Goal: Entertainment & Leisure: Consume media (video, audio)

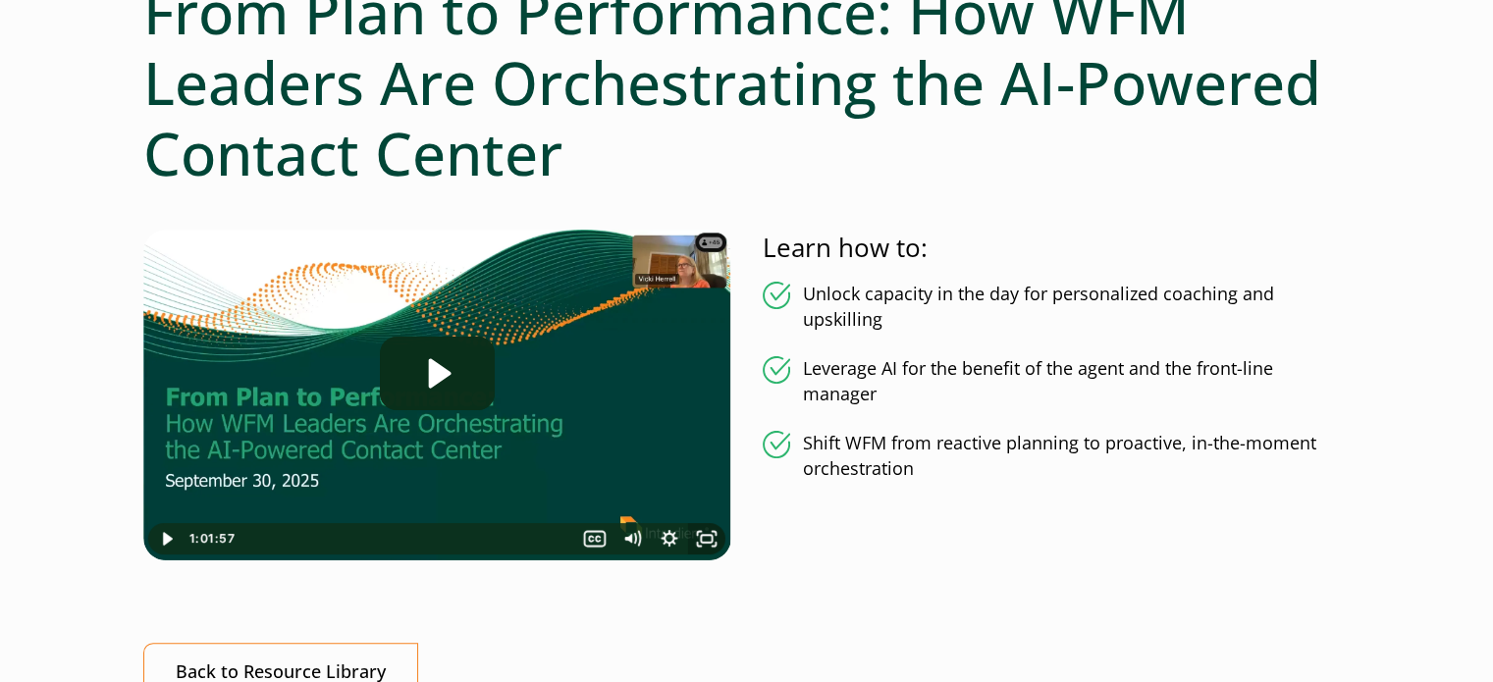
click at [709, 540] on icon "Fullscreen" at bounding box center [706, 538] width 37 height 31
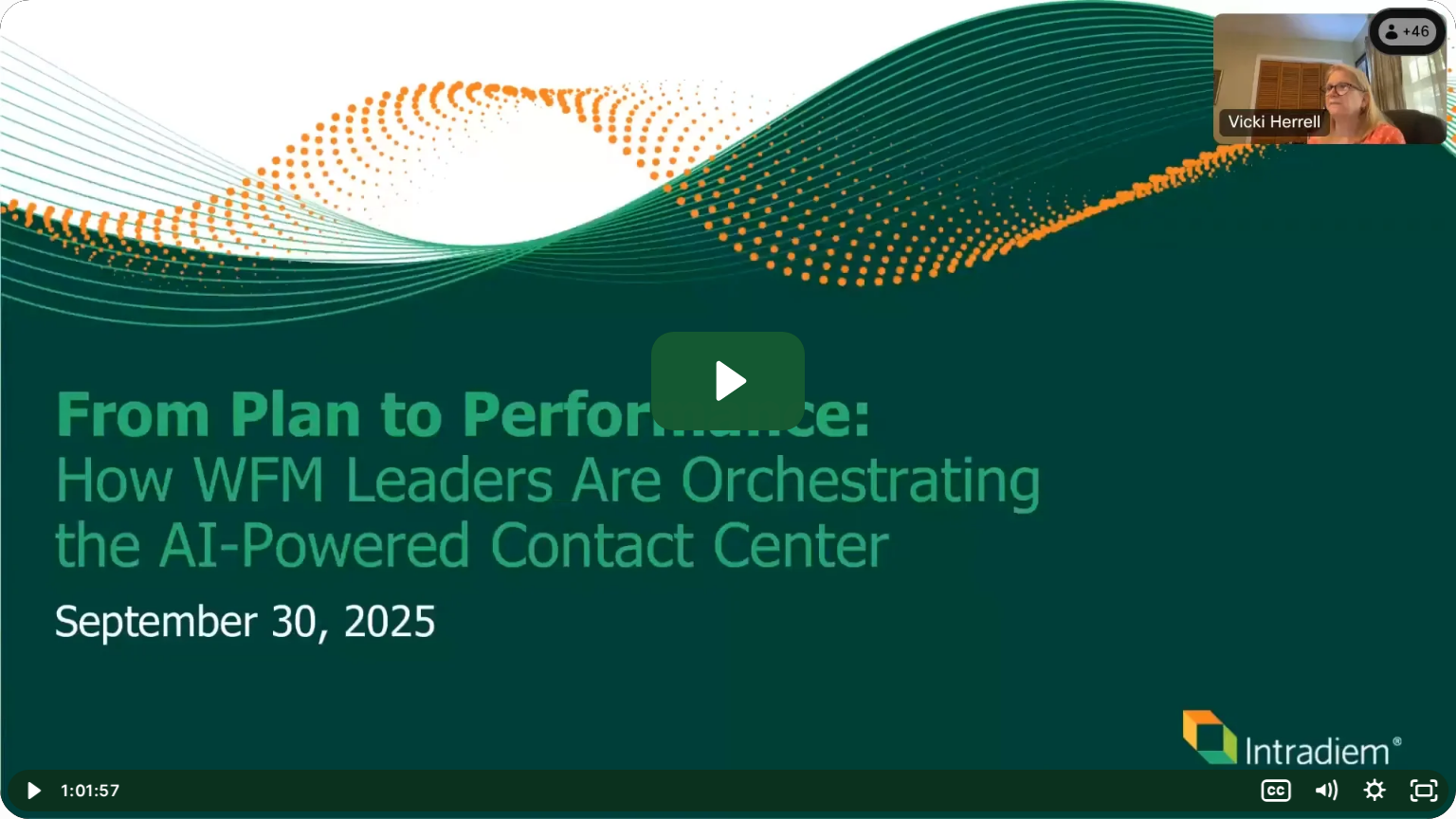
click at [755, 357] on icon "Play Video: From Plan to Performance How WFM Leaders Are Orchestrating the AI-P…" at bounding box center [728, 381] width 154 height 99
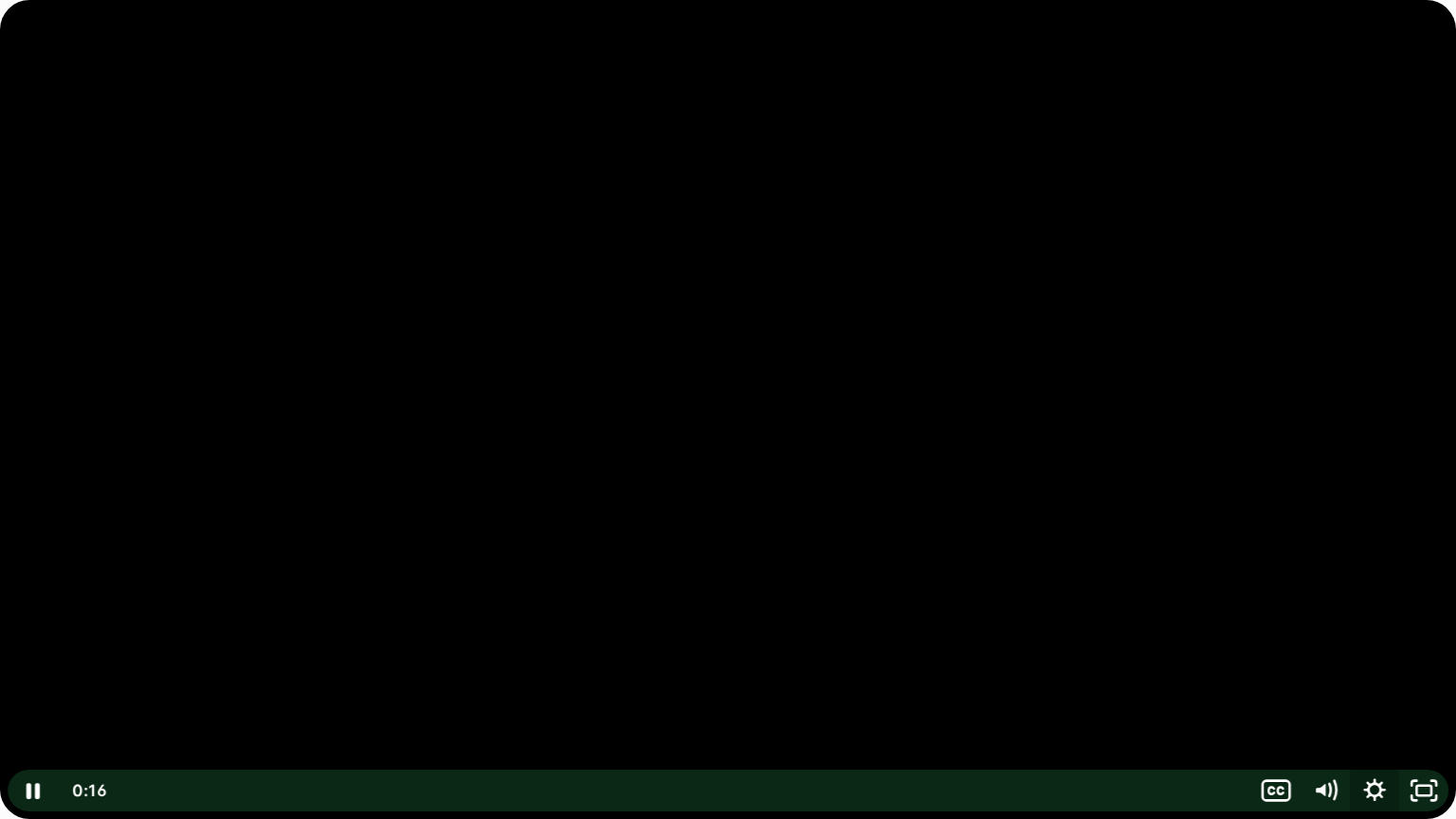
click at [1368, 658] on icon "Show settings menu" at bounding box center [1375, 790] width 22 height 22
click at [1358, 658] on span "1x" at bounding box center [1392, 699] width 86 height 42
click at [1339, 658] on label "2x" at bounding box center [1350, 700] width 197 height 43
click at [1257, 658] on input "radio" at bounding box center [1256, 682] width 1 height 1
radio input "true"
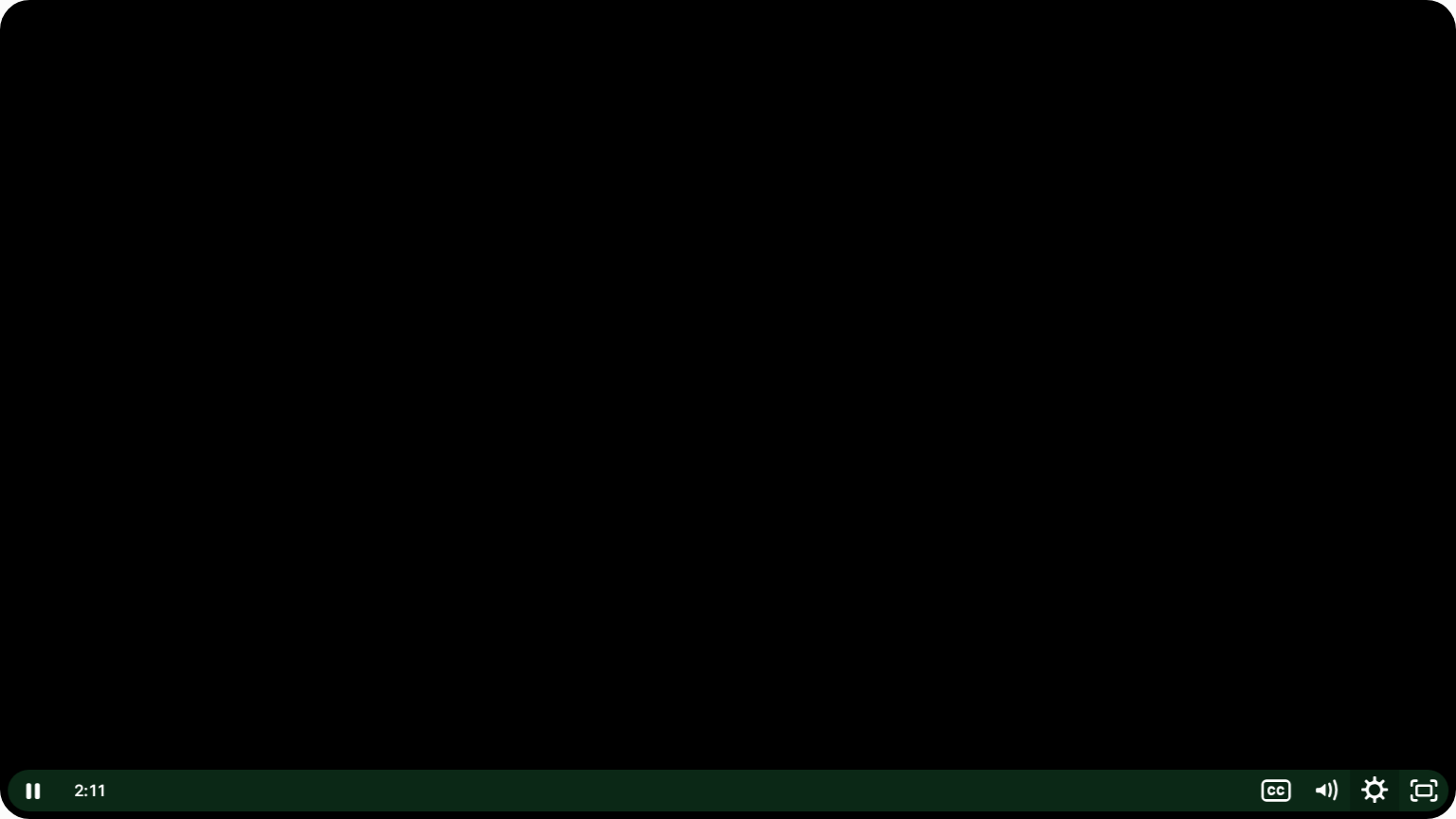
click at [1372, 658] on icon "Show settings menu" at bounding box center [1374, 791] width 59 height 50
click at [1386, 658] on span "2x" at bounding box center [1392, 699] width 86 height 42
click at [1335, 618] on label "1.5x" at bounding box center [1350, 616] width 197 height 43
click at [1257, 599] on input "radio" at bounding box center [1256, 598] width 1 height 1
radio input "true"
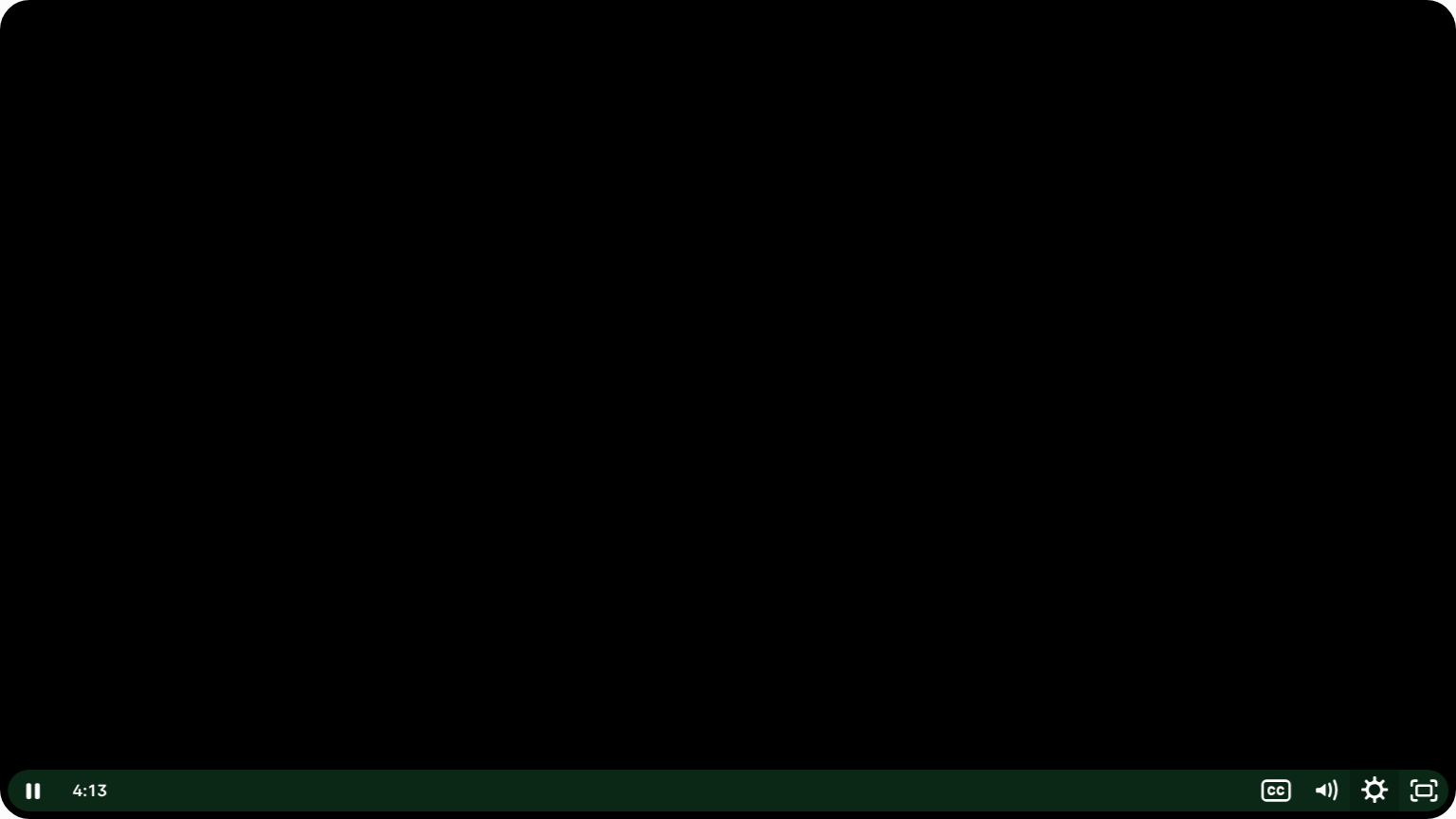
click at [1380, 658] on icon "Show settings menu" at bounding box center [1374, 789] width 26 height 26
click at [1380, 658] on span "1.5x" at bounding box center [1392, 699] width 86 height 42
click at [1338, 653] on label "1.75x" at bounding box center [1350, 659] width 197 height 43
click at [1257, 641] on input "radio" at bounding box center [1256, 640] width 1 height 1
radio input "true"
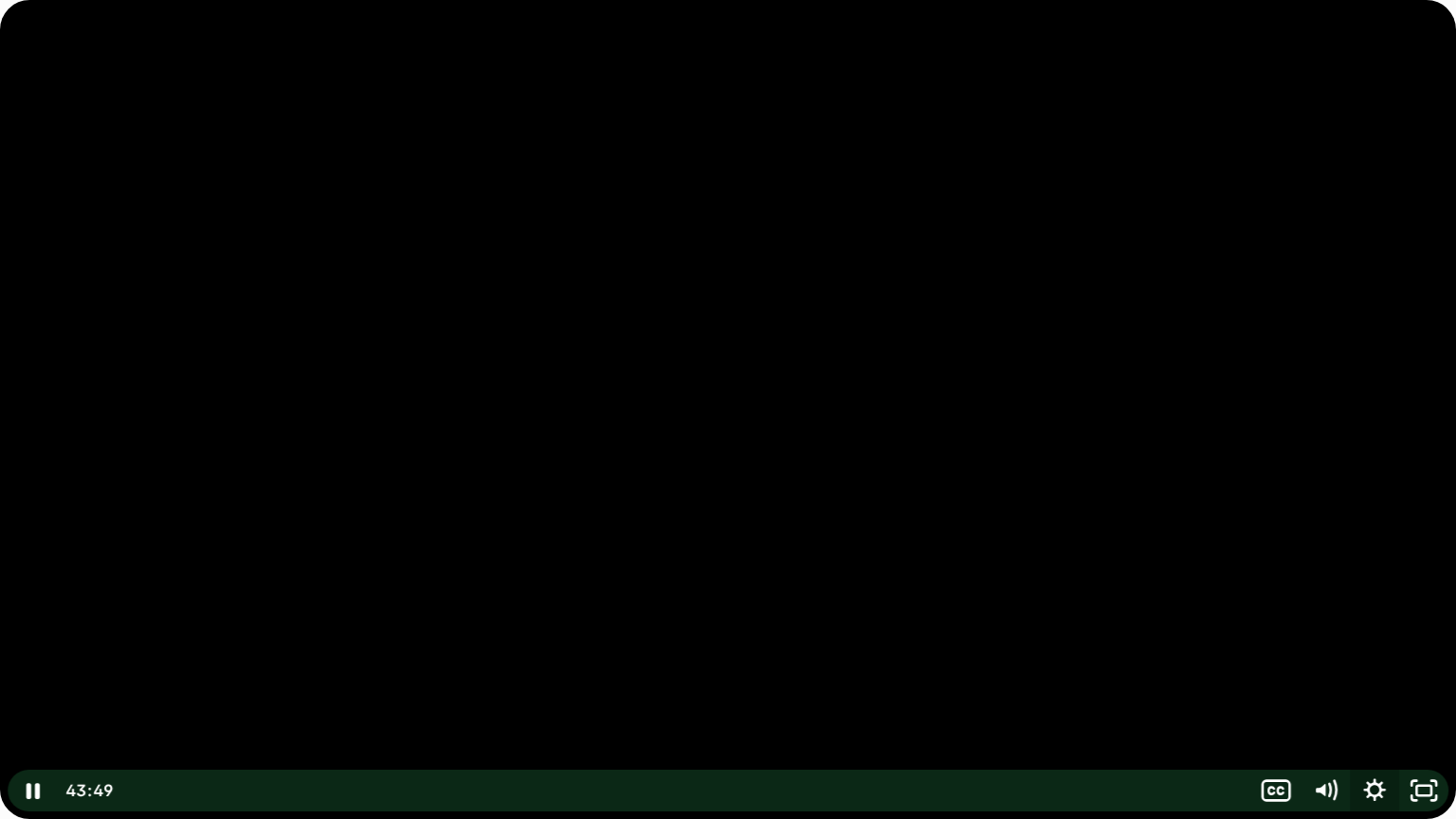
click at [1372, 658] on icon "Show settings menu" at bounding box center [1374, 790] width 49 height 42
click at [1410, 658] on span "1.75x" at bounding box center [1392, 699] width 86 height 42
click at [1410, 658] on div "Speed 1.75x Speed 0.5x 0.75x 1x 1.25x 1.5x 1.75x 2x" at bounding box center [1350, 554] width 197 height 336
click at [1341, 658] on label "2x" at bounding box center [1350, 700] width 197 height 43
click at [1257, 658] on input "radio" at bounding box center [1256, 682] width 1 height 1
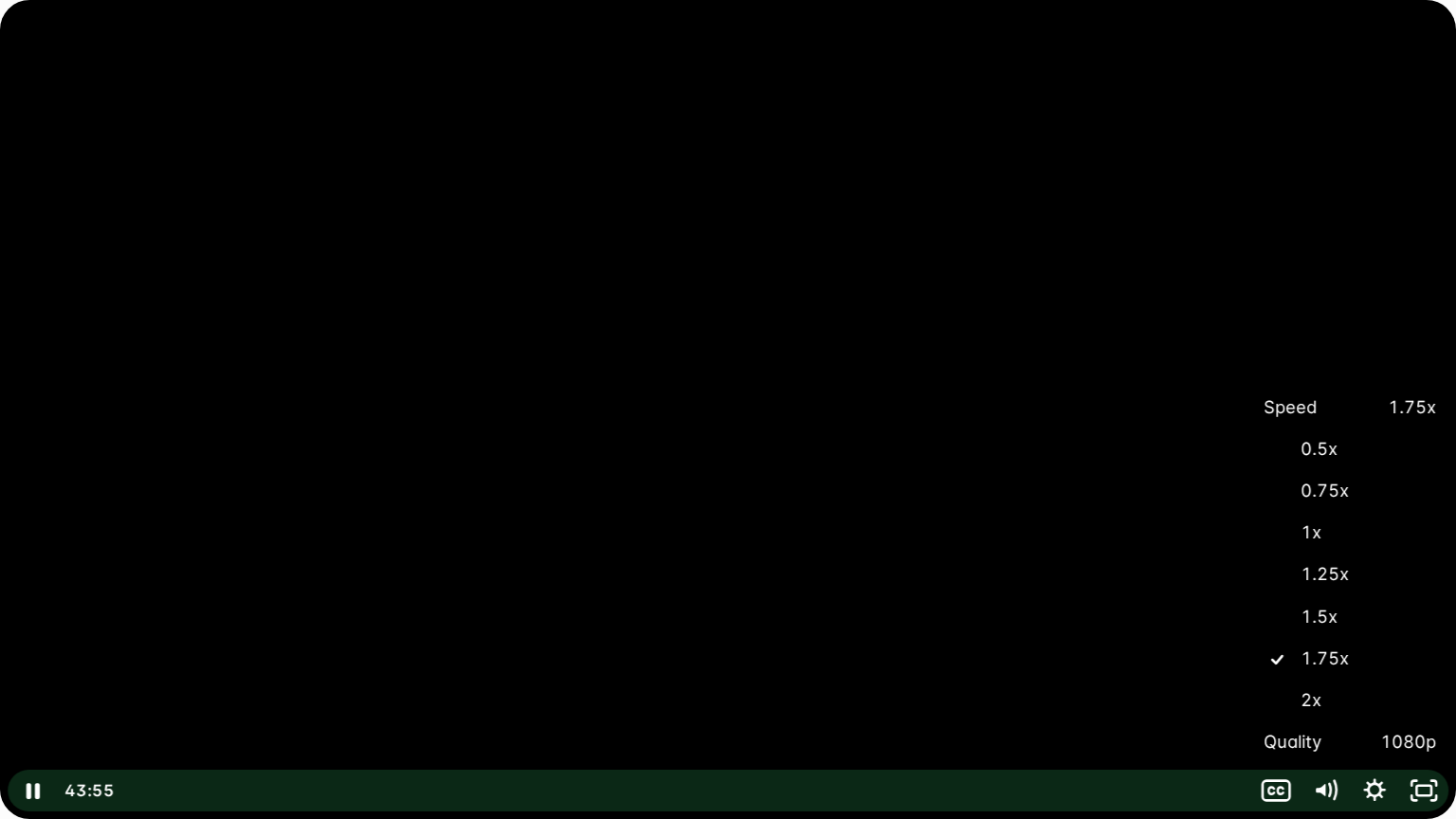
radio input "true"
